Goal: Navigation & Orientation: Find specific page/section

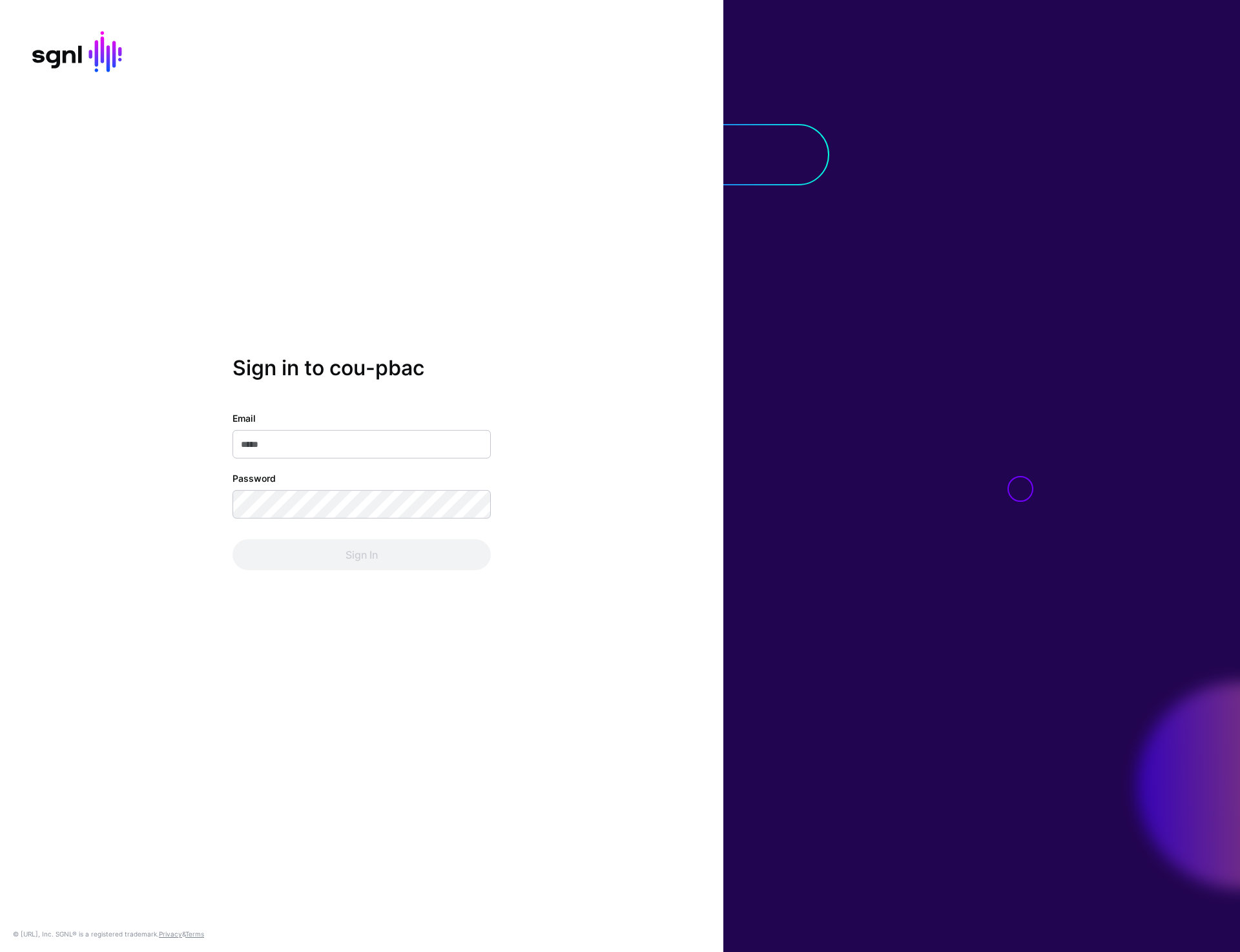
click at [608, 327] on div "Sign in to cou-pbac Email Password Sign In © [URL], Inc. SGNL® is a registered …" at bounding box center [362, 476] width 724 height 952
click at [376, 99] on div "Sign in to cou-pbac Email Password Sign In © [URL], Inc. SGNL® is a registered …" at bounding box center [362, 476] width 724 height 952
type input "**********"
click at [367, 560] on button "Sign In" at bounding box center [362, 554] width 258 height 31
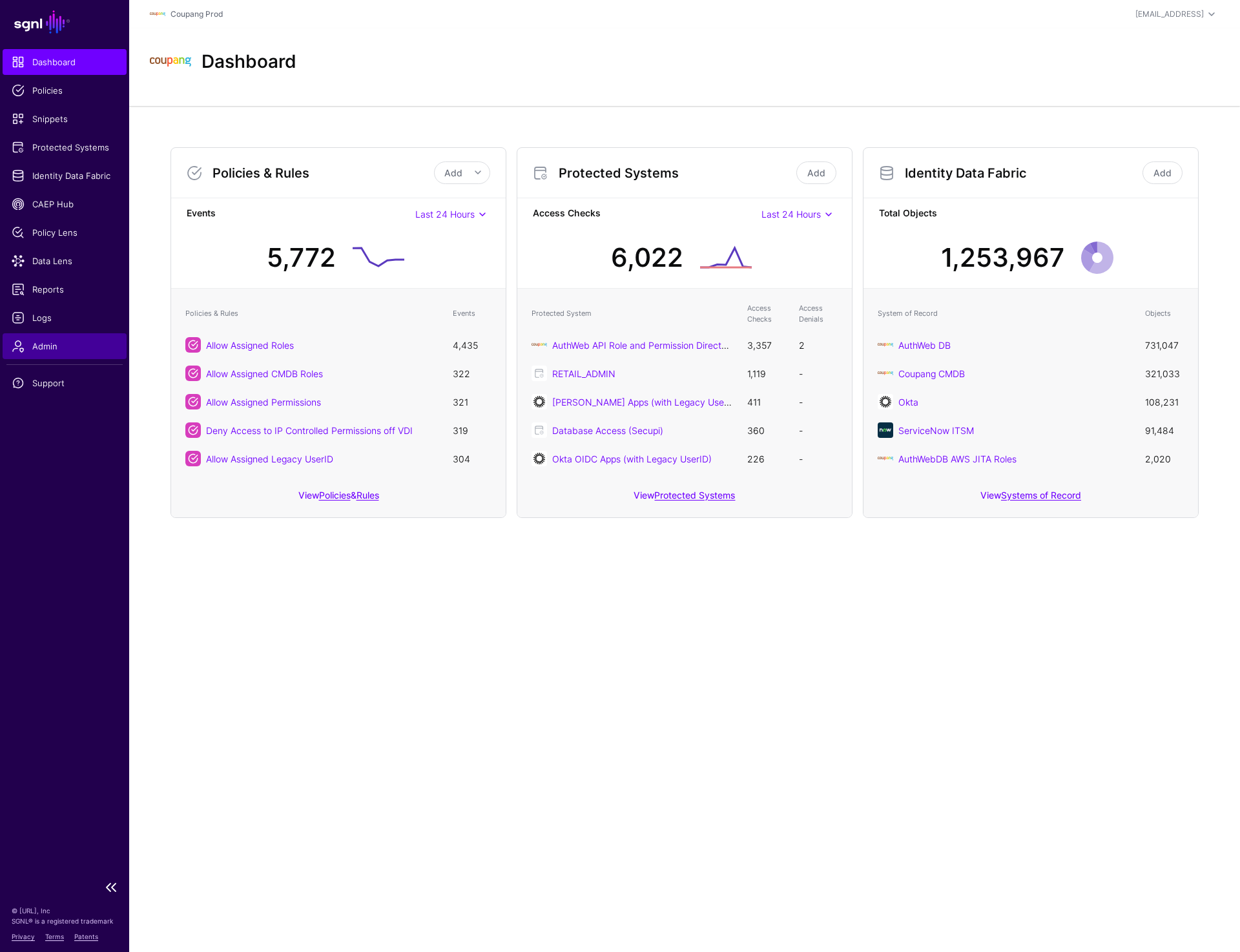
click at [55, 347] on span "Admin" at bounding box center [65, 346] width 106 height 13
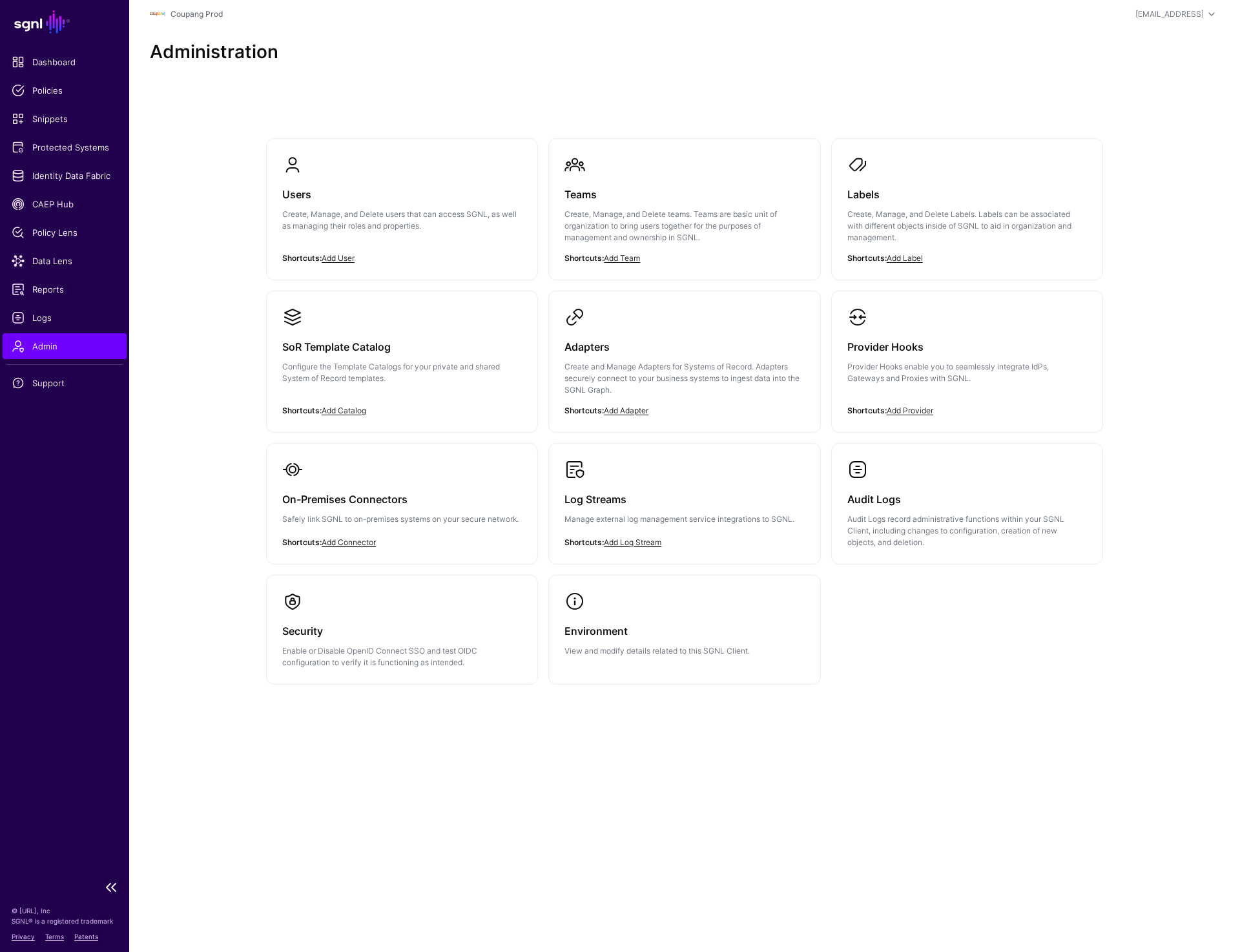
click at [67, 350] on span "Admin" at bounding box center [65, 346] width 106 height 13
click at [66, 352] on span "Admin" at bounding box center [65, 346] width 106 height 13
click at [86, 354] on link "Admin" at bounding box center [65, 346] width 124 height 26
click at [72, 180] on span "Identity Data Fabric" at bounding box center [65, 176] width 106 height 13
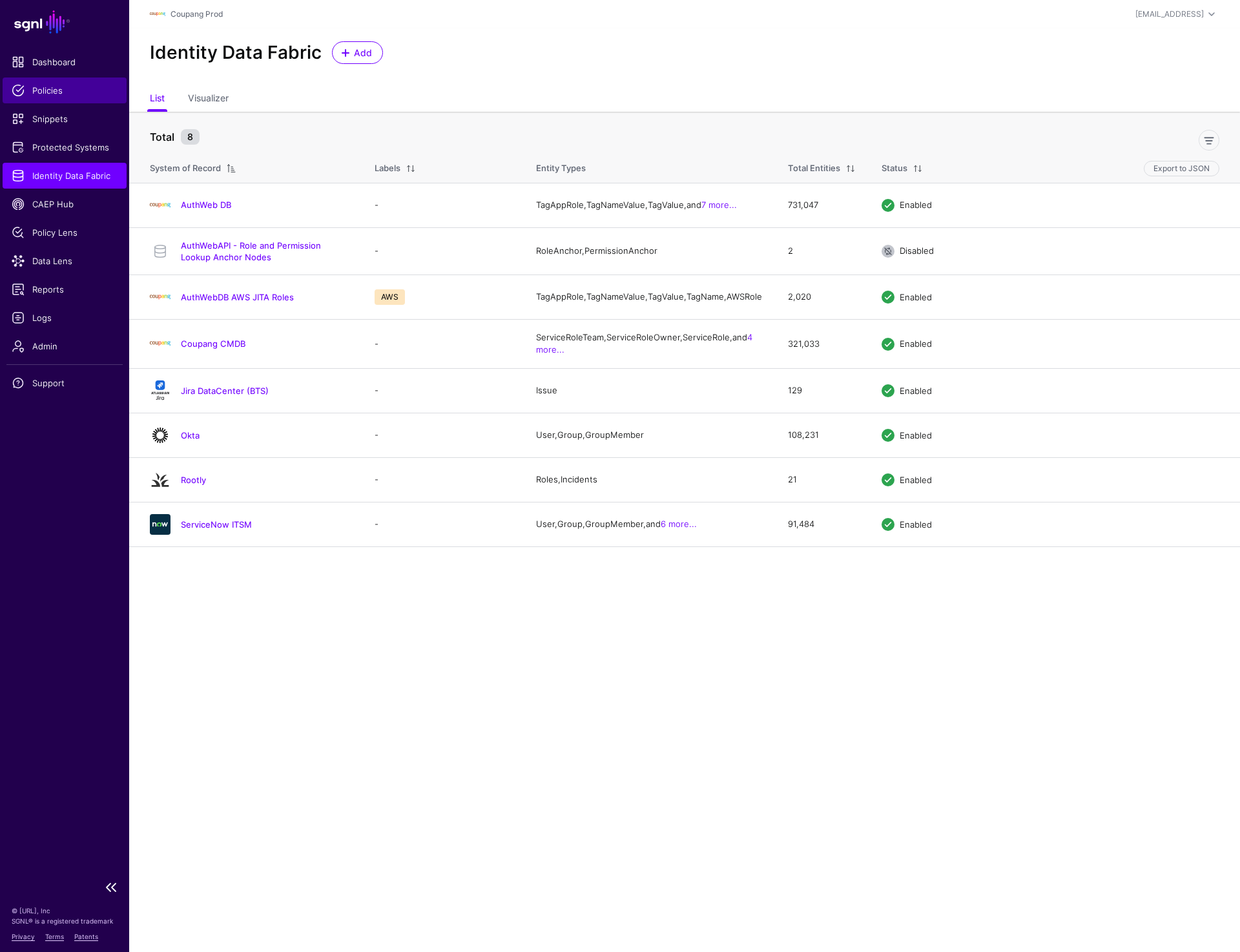
click at [57, 90] on span "Policies" at bounding box center [65, 91] width 106 height 13
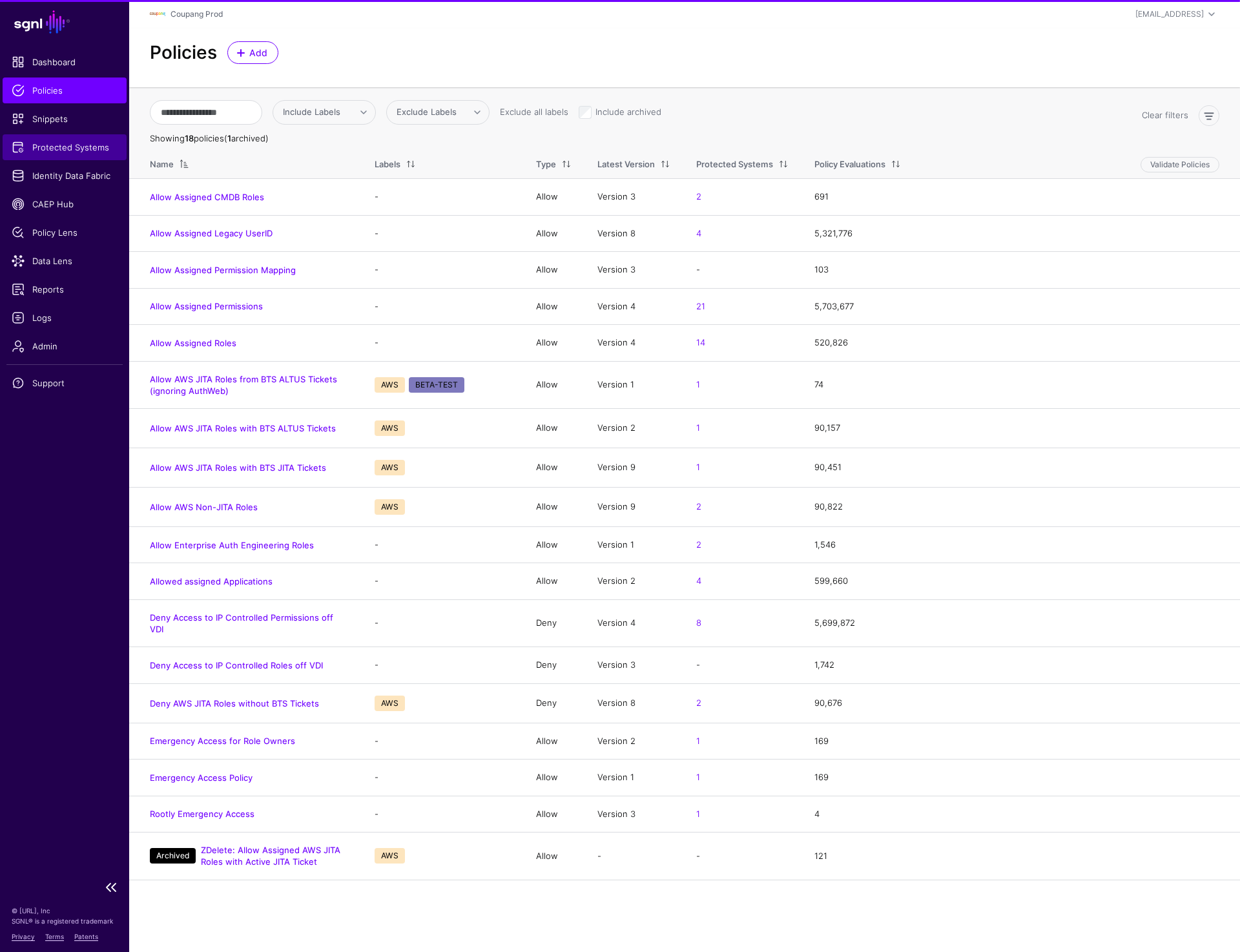
click at [69, 140] on link "Protected Systems" at bounding box center [65, 147] width 124 height 26
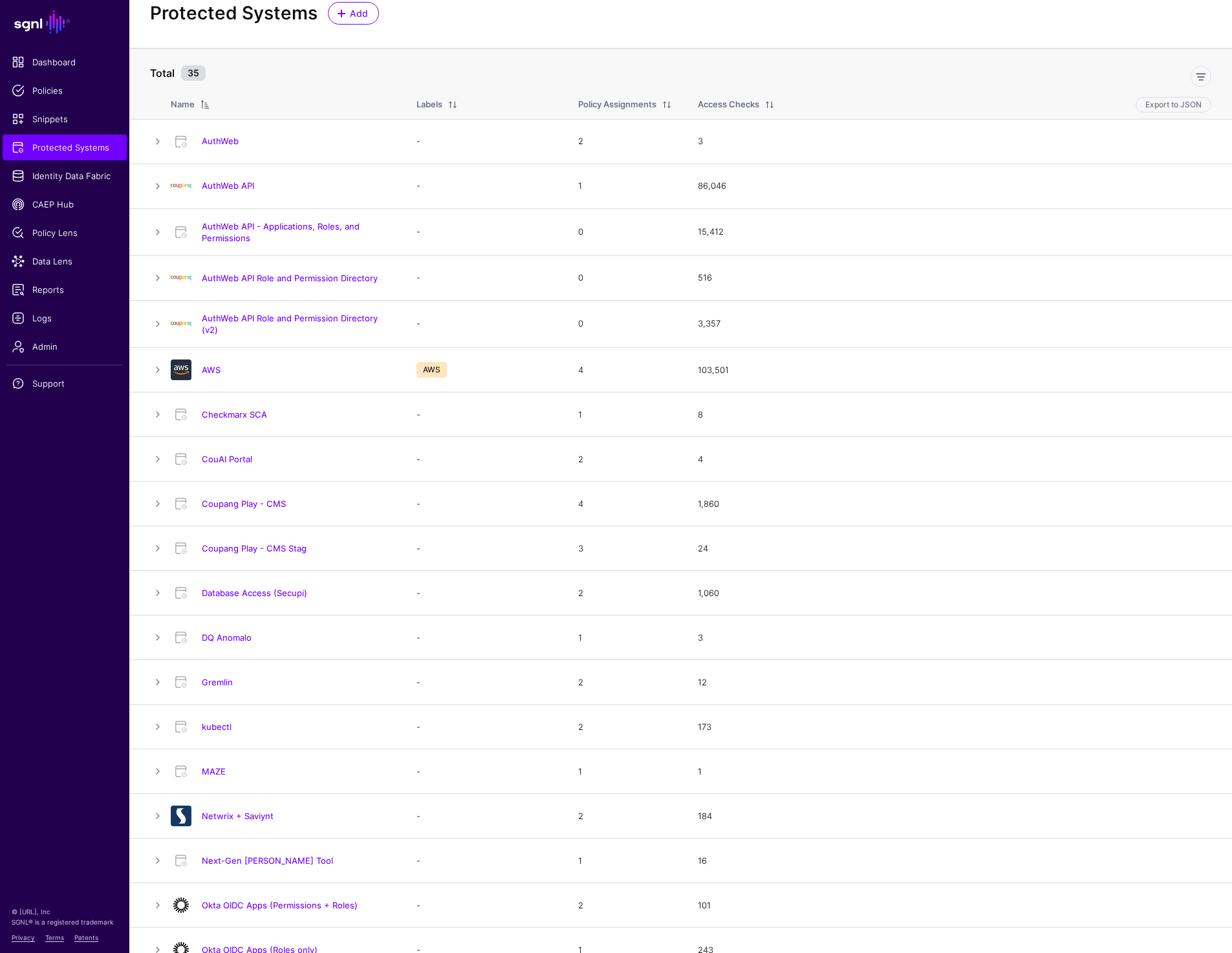
scroll to position [43, 0]
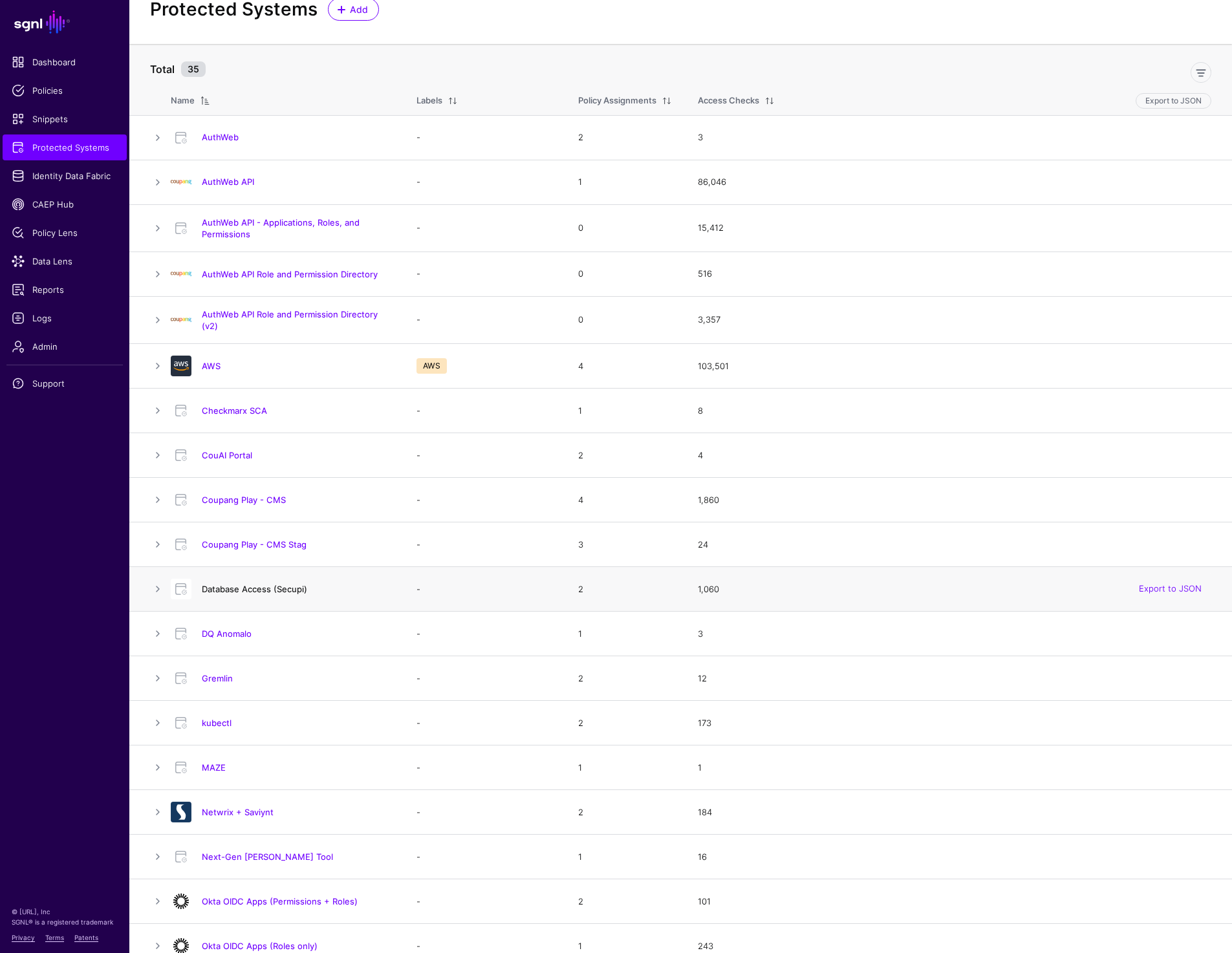
click at [237, 591] on link "Database Access (Secupi)" at bounding box center [254, 589] width 105 height 11
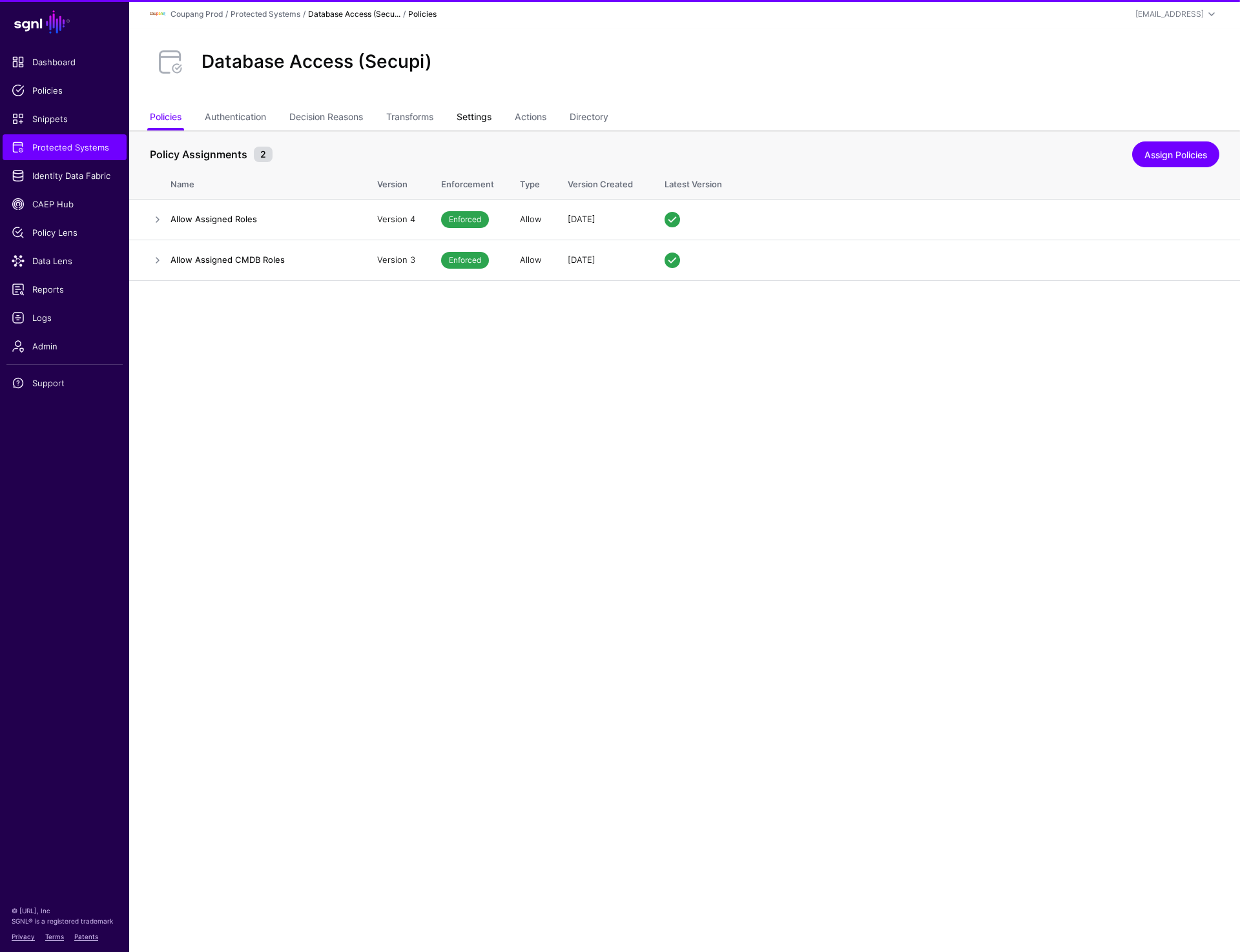
click at [477, 119] on link "Settings" at bounding box center [474, 118] width 35 height 24
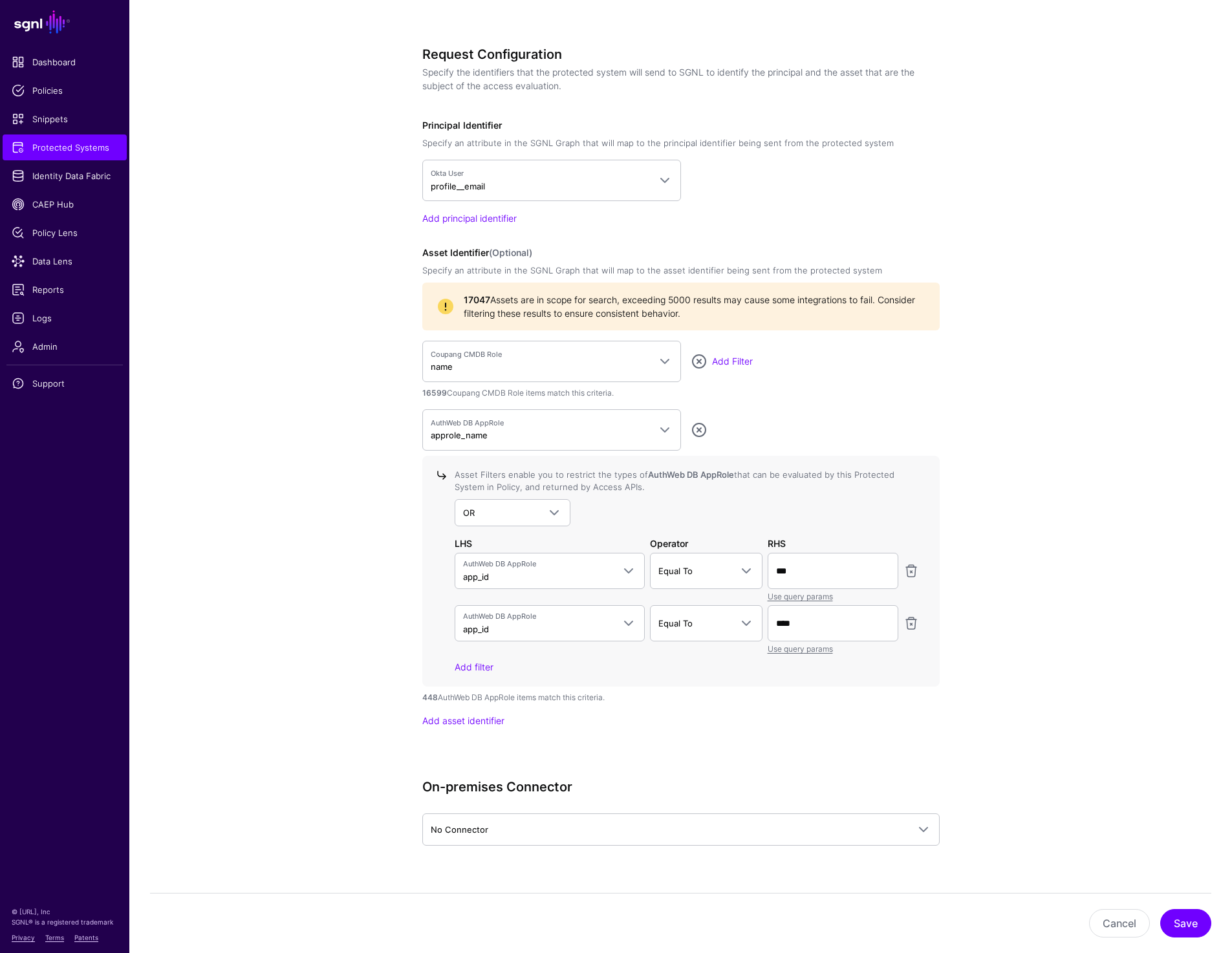
scroll to position [1008, 0]
click at [305, 499] on app-integrations-details-form "**********" at bounding box center [680, 179] width 1103 height 2114
